Goal: Information Seeking & Learning: Check status

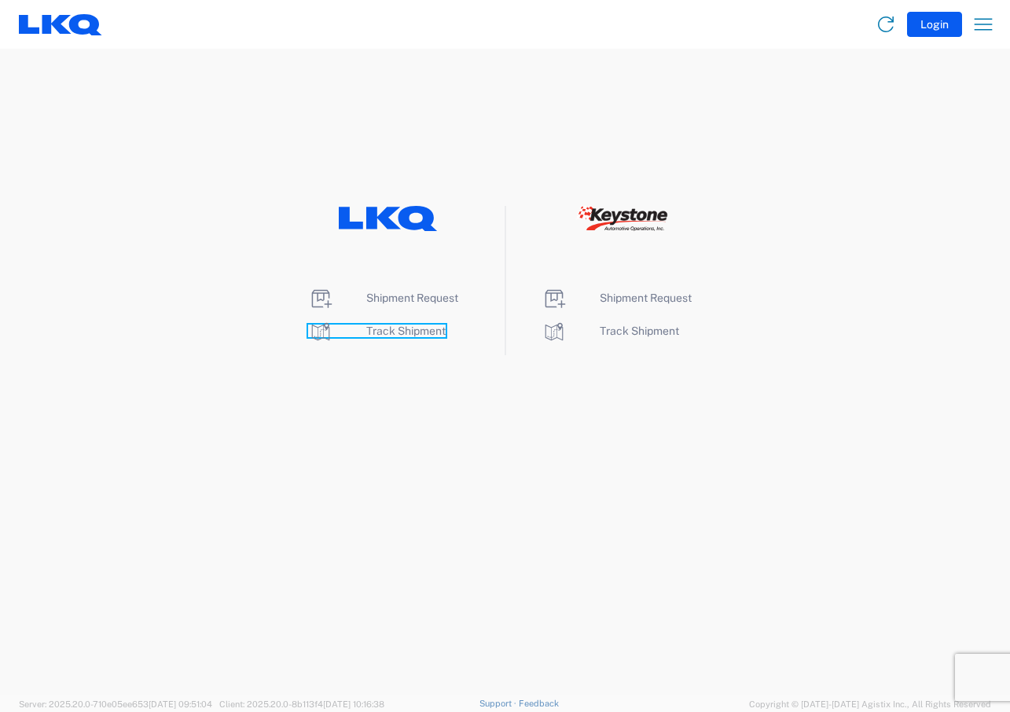
click at [388, 336] on span "Track Shipment" at bounding box center [405, 331] width 79 height 13
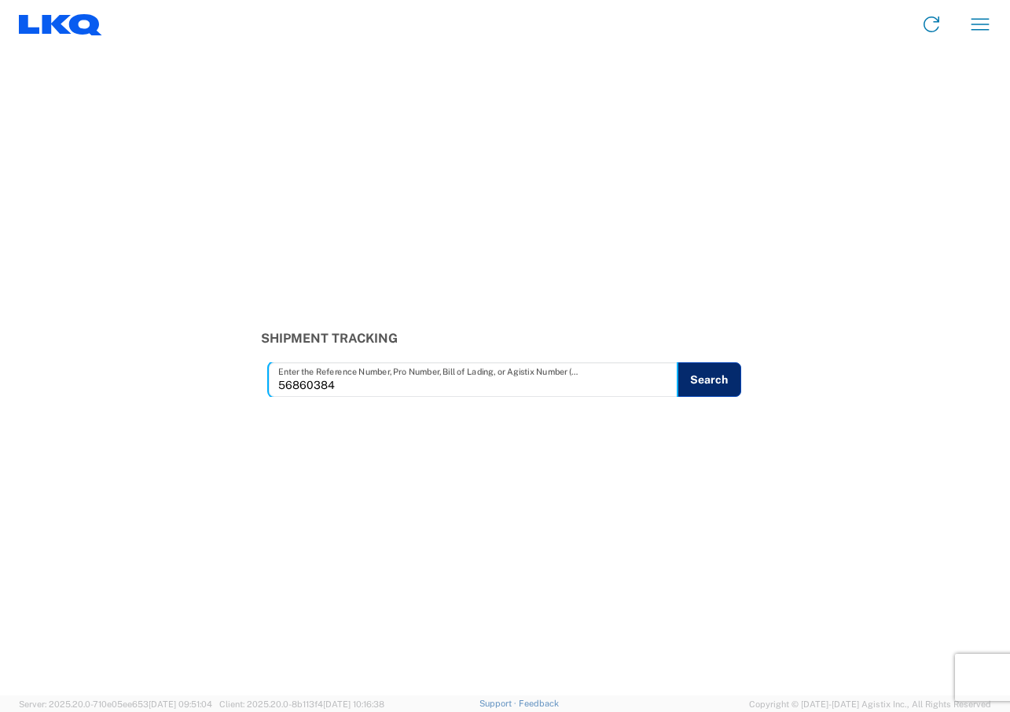
type input "56860384"
click at [692, 381] on button "Search" at bounding box center [709, 379] width 64 height 35
type input "56712810"
click at [711, 381] on button "Search" at bounding box center [717, 379] width 64 height 35
type input "56640958"
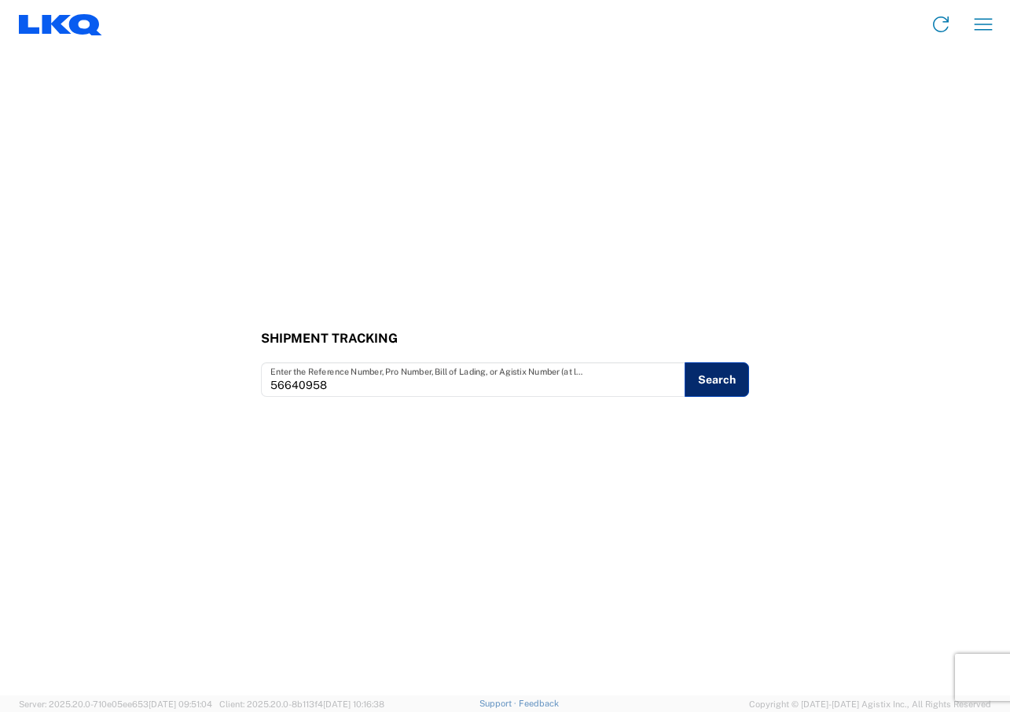
click at [701, 385] on button "Search" at bounding box center [717, 379] width 64 height 35
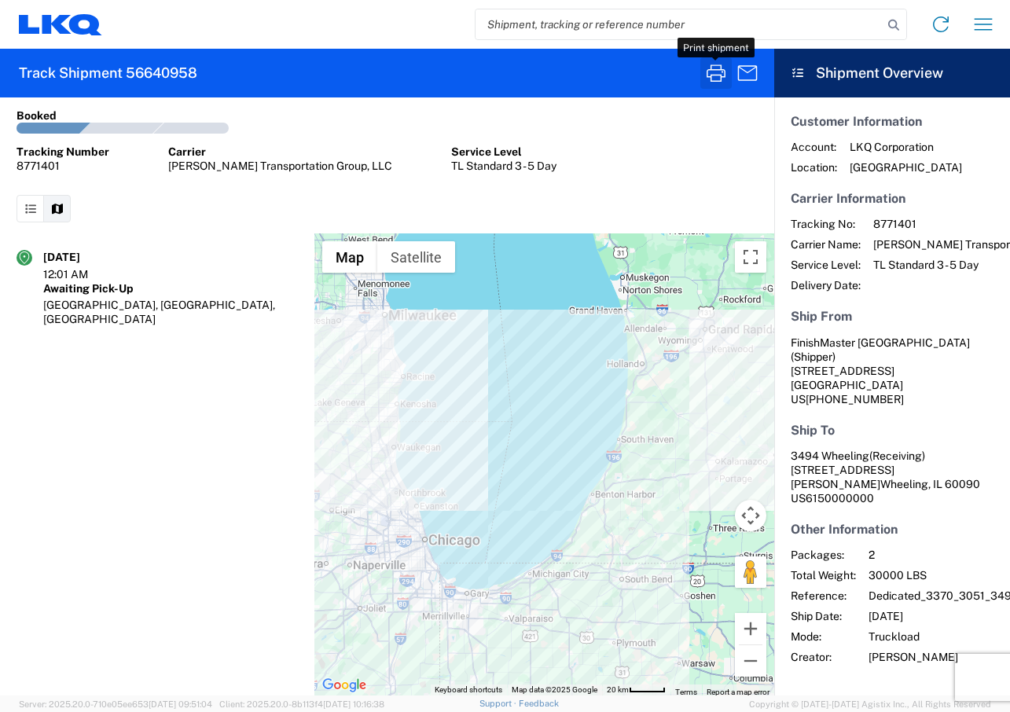
click at [719, 72] on icon "button" at bounding box center [716, 73] width 25 height 25
